Goal: Transaction & Acquisition: Purchase product/service

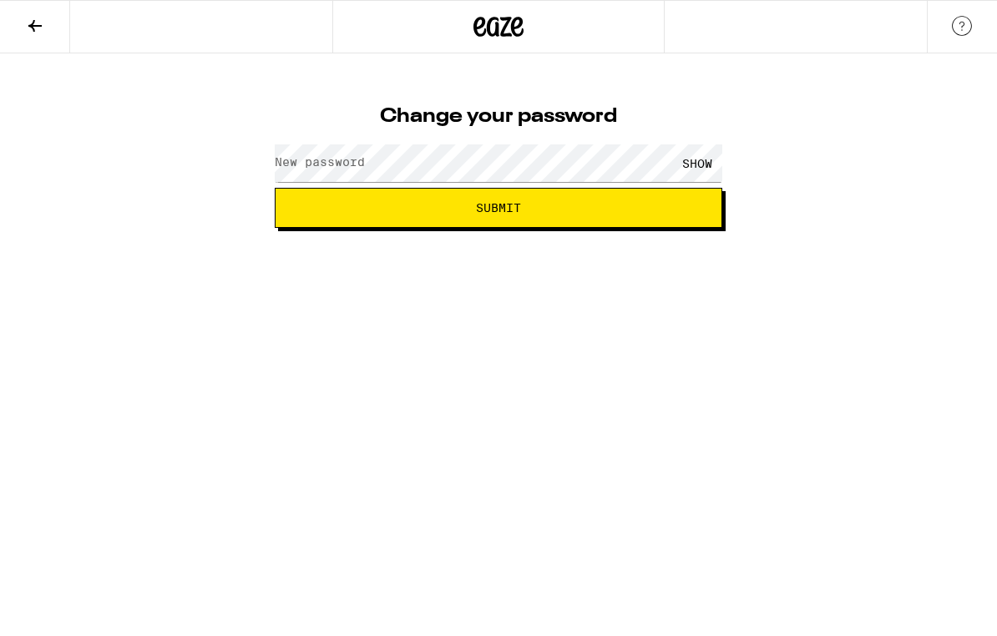
click at [364, 169] on label "New password" at bounding box center [320, 161] width 90 height 13
click at [701, 154] on div "SHOW" at bounding box center [697, 163] width 50 height 38
click at [646, 219] on button "Submit" at bounding box center [498, 208] width 447 height 40
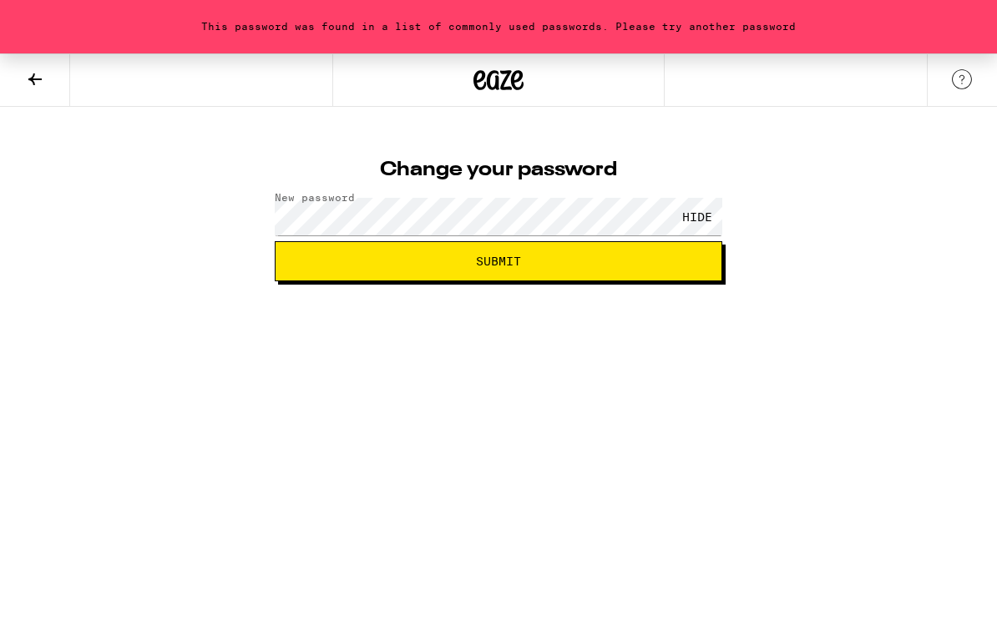
click at [614, 262] on span "Submit" at bounding box center [498, 261] width 419 height 12
click at [601, 274] on button "Submit" at bounding box center [498, 261] width 447 height 40
click at [416, 256] on span "Submit" at bounding box center [498, 261] width 419 height 12
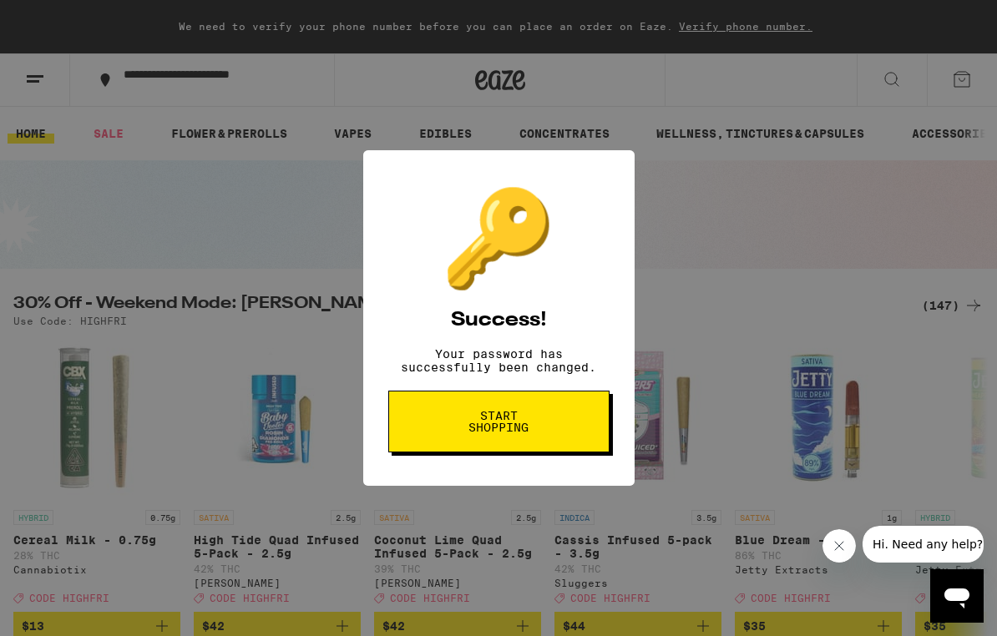
click at [577, 419] on button "Start shopping" at bounding box center [498, 422] width 221 height 62
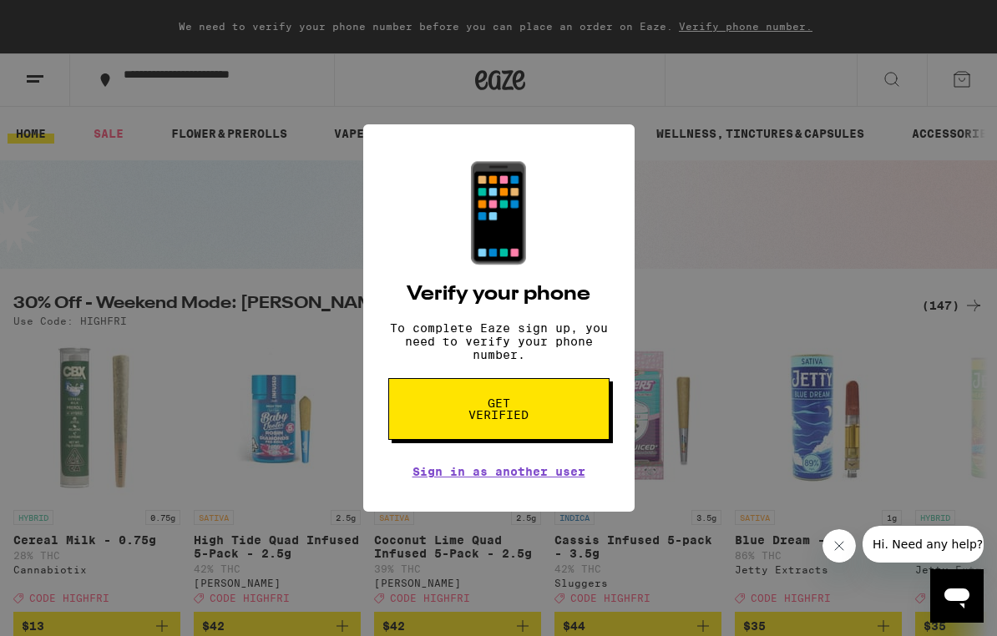
click at [713, 334] on div "📱 Verify your phone To complete Eaze sign up, you need to verify your phone num…" at bounding box center [498, 318] width 997 height 636
click at [581, 412] on button "Get verified" at bounding box center [498, 409] width 221 height 62
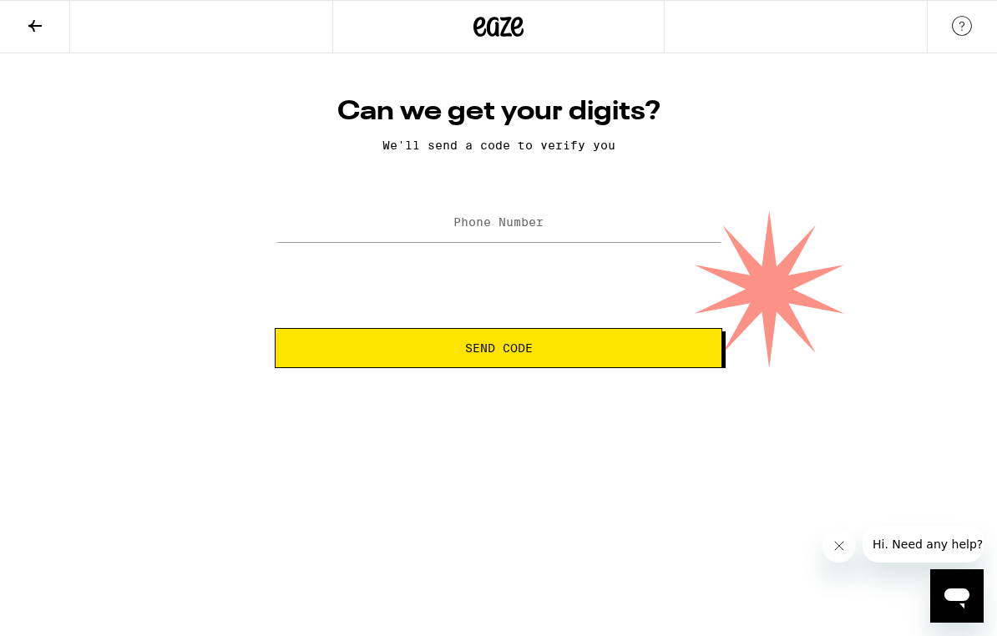
click at [540, 225] on label "Phone Number" at bounding box center [498, 221] width 90 height 13
type input "[PHONE_NUMBER]"
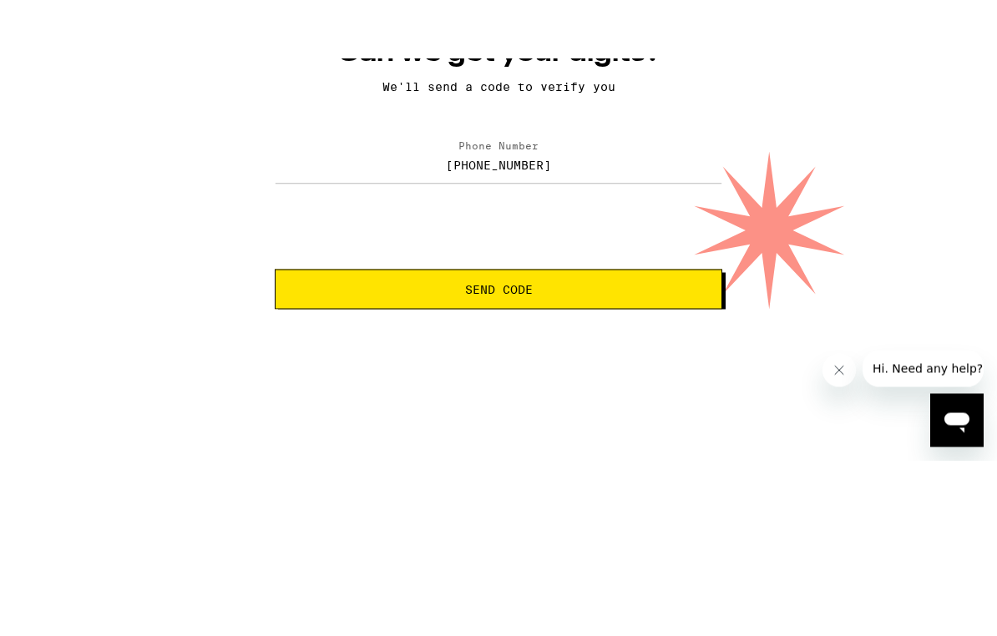
click at [606, 342] on span "Send Code" at bounding box center [498, 348] width 419 height 12
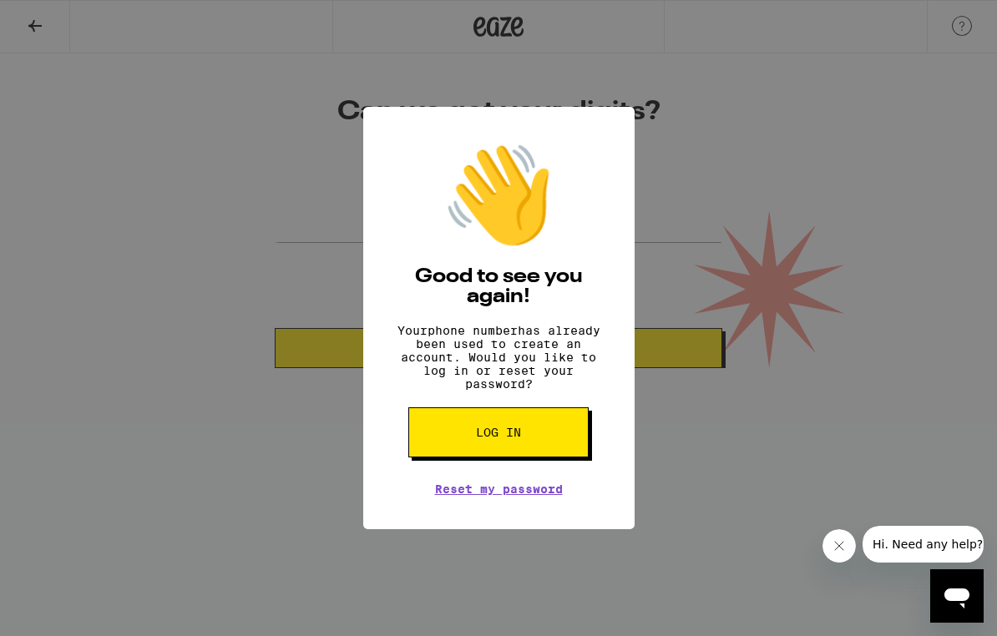
click at [572, 432] on button "Log in" at bounding box center [498, 432] width 180 height 50
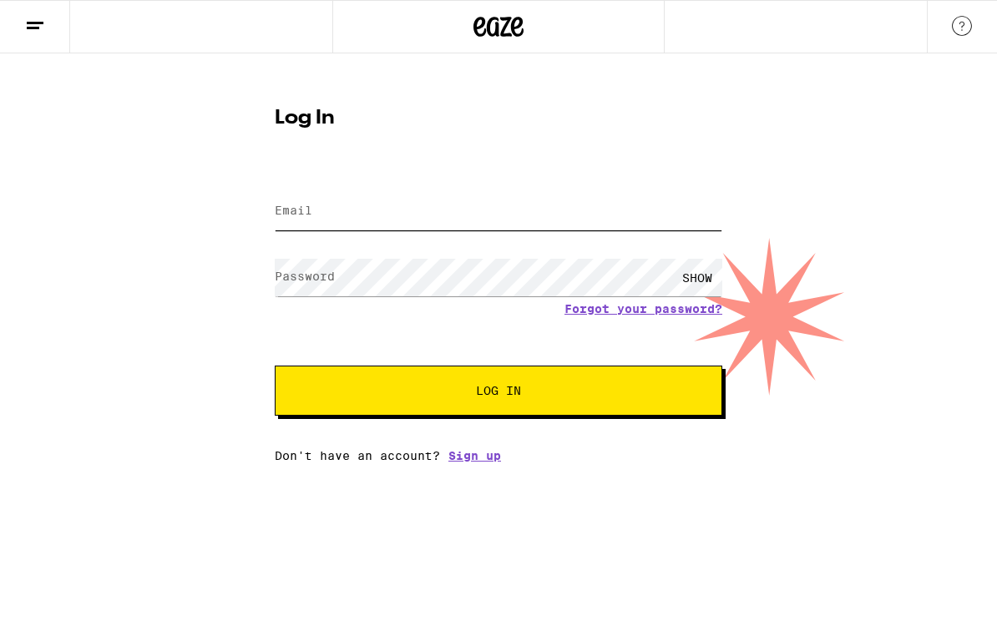
click at [460, 211] on input "Email" at bounding box center [498, 212] width 447 height 38
type input "[EMAIL_ADDRESS][DOMAIN_NAME]"
click at [498, 393] on button "Log In" at bounding box center [498, 391] width 447 height 50
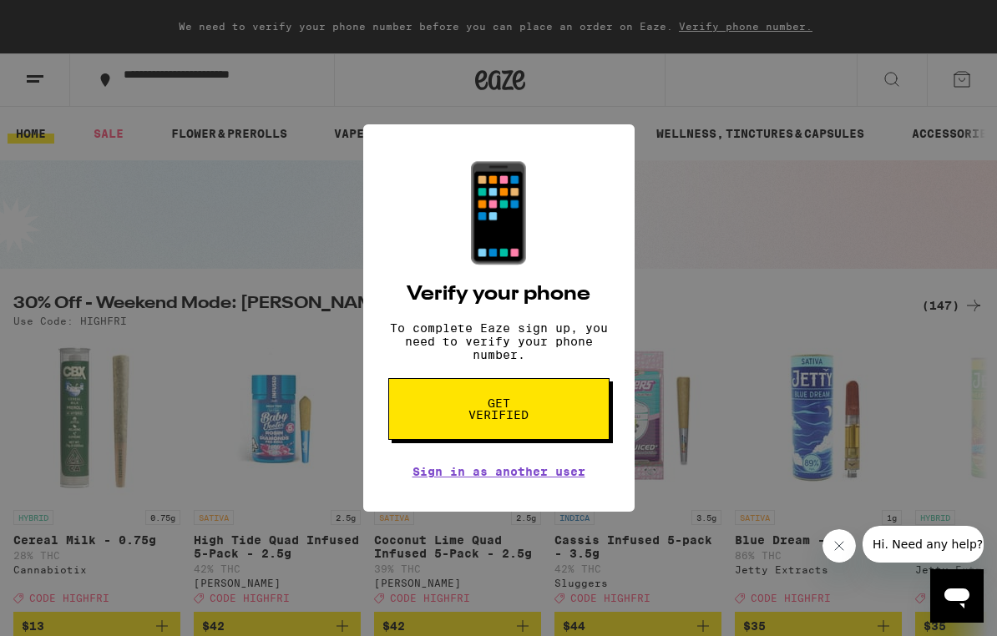
click at [830, 551] on button "Close message from company" at bounding box center [838, 545] width 33 height 33
click at [447, 285] on h2 "Verify your phone" at bounding box center [499, 295] width 184 height 20
click at [435, 411] on button "Get verified" at bounding box center [498, 409] width 221 height 62
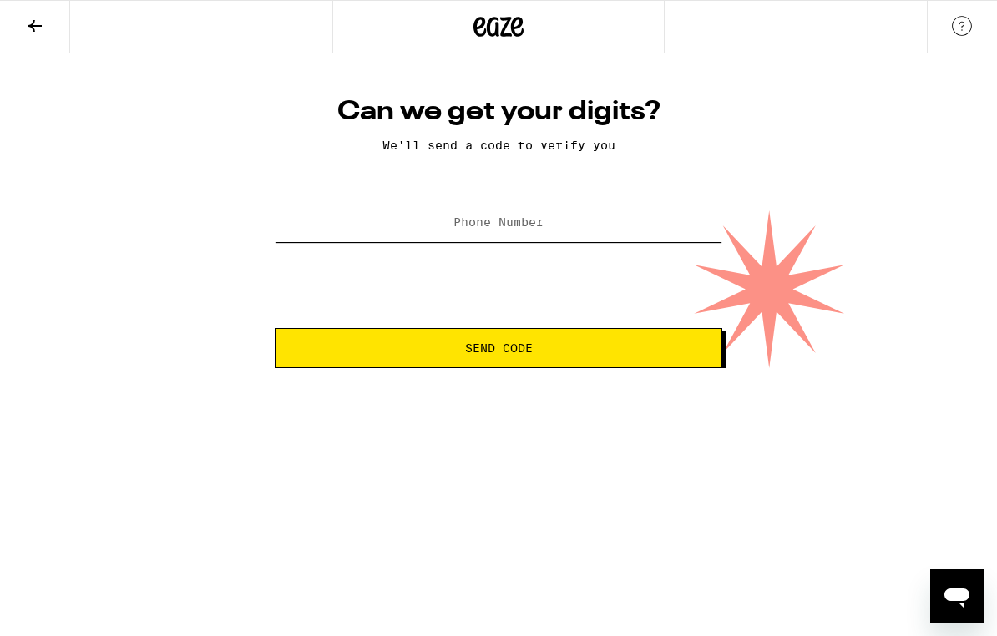
click at [452, 217] on input "Phone Number" at bounding box center [498, 224] width 447 height 38
type input "[PHONE_NUMBER]"
click at [386, 353] on span "Send Code" at bounding box center [498, 348] width 419 height 12
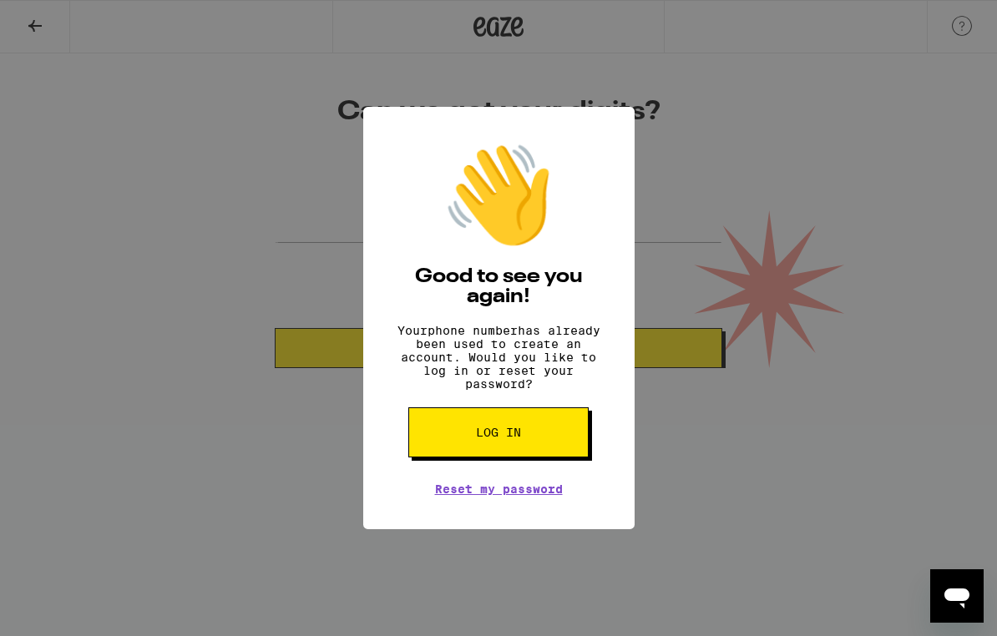
click at [448, 452] on button "Log in" at bounding box center [498, 432] width 180 height 50
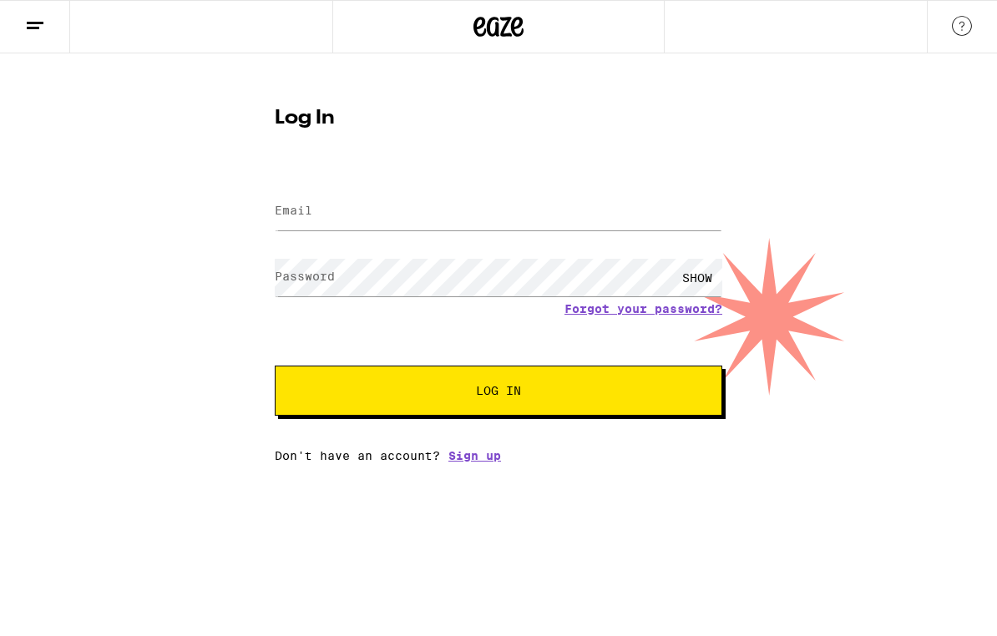
click at [33, 28] on line at bounding box center [33, 28] width 13 height 0
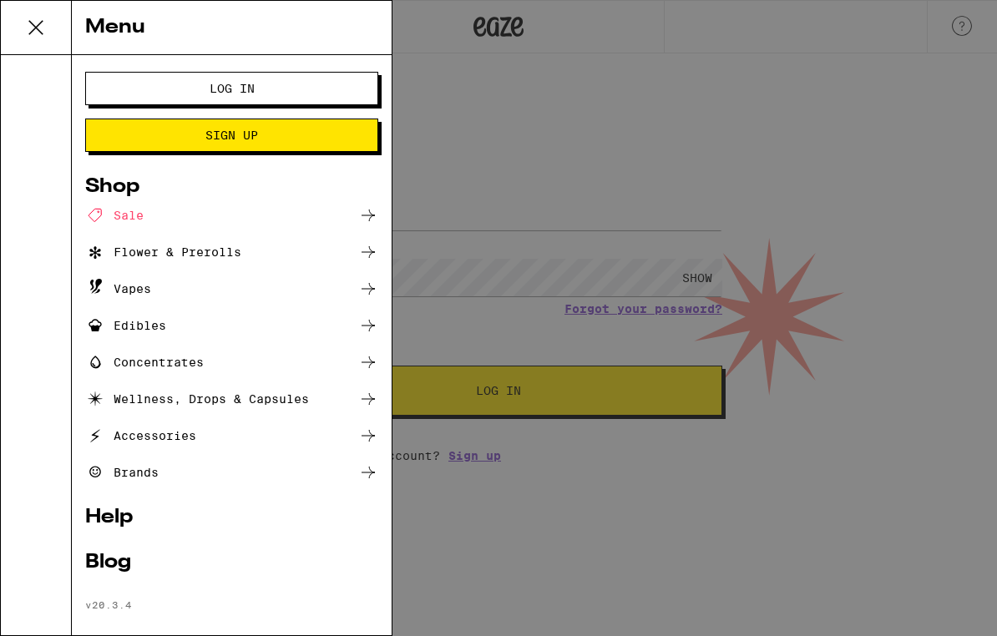
click at [134, 219] on div "Sale" at bounding box center [114, 215] width 58 height 20
